Goal: Task Accomplishment & Management: Use online tool/utility

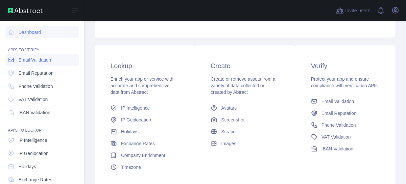
click at [34, 58] on span "Email Validation" at bounding box center [34, 59] width 33 height 7
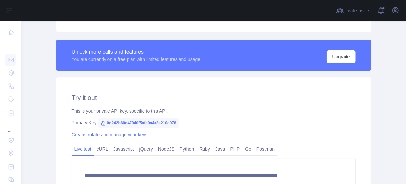
scroll to position [178, 0]
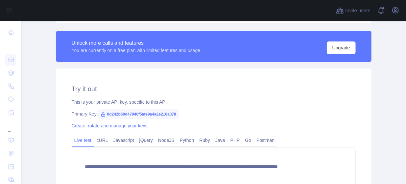
click at [101, 116] on icon at bounding box center [103, 114] width 5 height 5
drag, startPoint x: 102, startPoint y: 114, endPoint x: 172, endPoint y: 117, distance: 70.4
click at [172, 117] on span "0d242b60d47940f5afe9a4a2e210a078" at bounding box center [138, 114] width 81 height 10
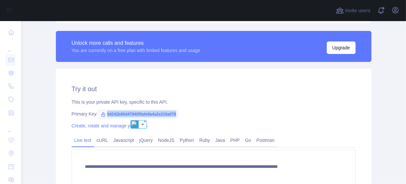
copy span "0d242b60d47940f5afe9a4a2e210a078"
